Goal: Information Seeking & Learning: Understand process/instructions

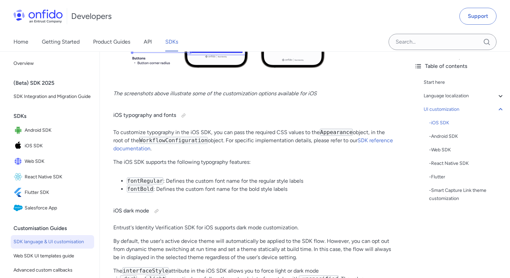
scroll to position [1986, 0]
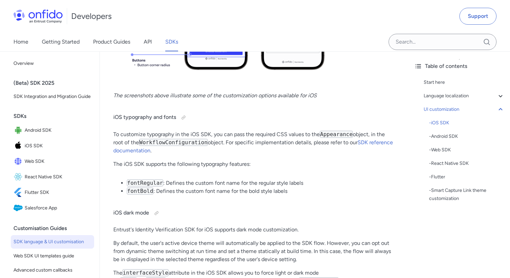
click at [157, 154] on p "To customize typography in the iOS SDK, you can pass the required CSS values to…" at bounding box center [254, 142] width 282 height 24
click at [156, 152] on link "SDK reference documentation" at bounding box center [253, 146] width 280 height 15
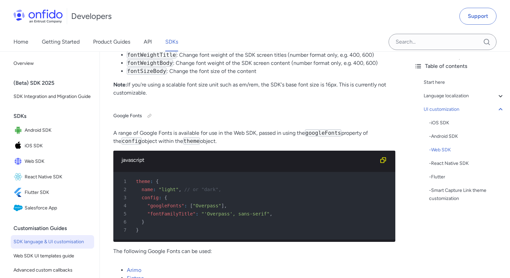
scroll to position [6366, 0]
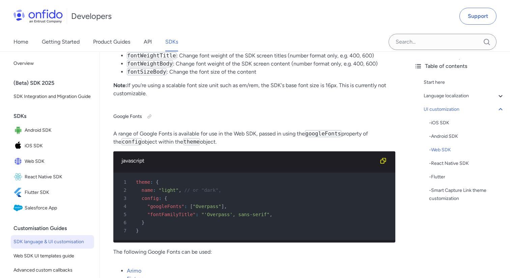
click at [256, 130] on p "A range of Google Fonts is available for use in the Web SDK, passed in using th…" at bounding box center [254, 138] width 282 height 16
click at [230, 130] on p "A range of Google Fonts is available for use in the Web SDK, passed in using th…" at bounding box center [254, 138] width 282 height 16
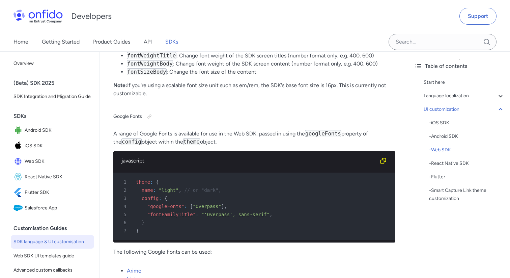
click at [230, 130] on p "A range of Google Fonts is available for use in the Web SDK, passed in using th…" at bounding box center [254, 138] width 282 height 16
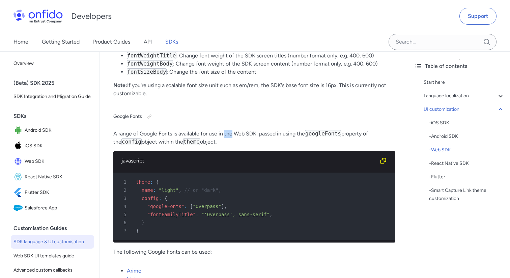
click at [230, 130] on p "A range of Google Fonts is available for use in the Web SDK, passed in using th…" at bounding box center [254, 138] width 282 height 16
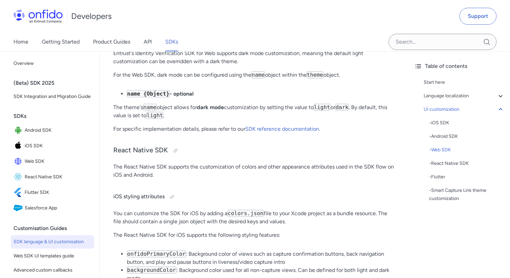
scroll to position [7158, 0]
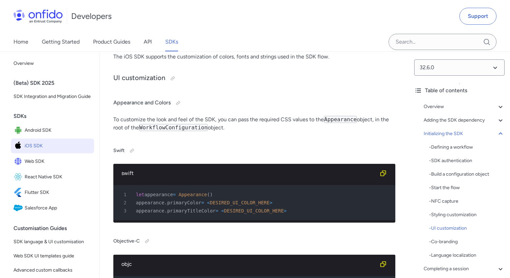
scroll to position [2829, 0]
